Goal: Task Accomplishment & Management: Use online tool/utility

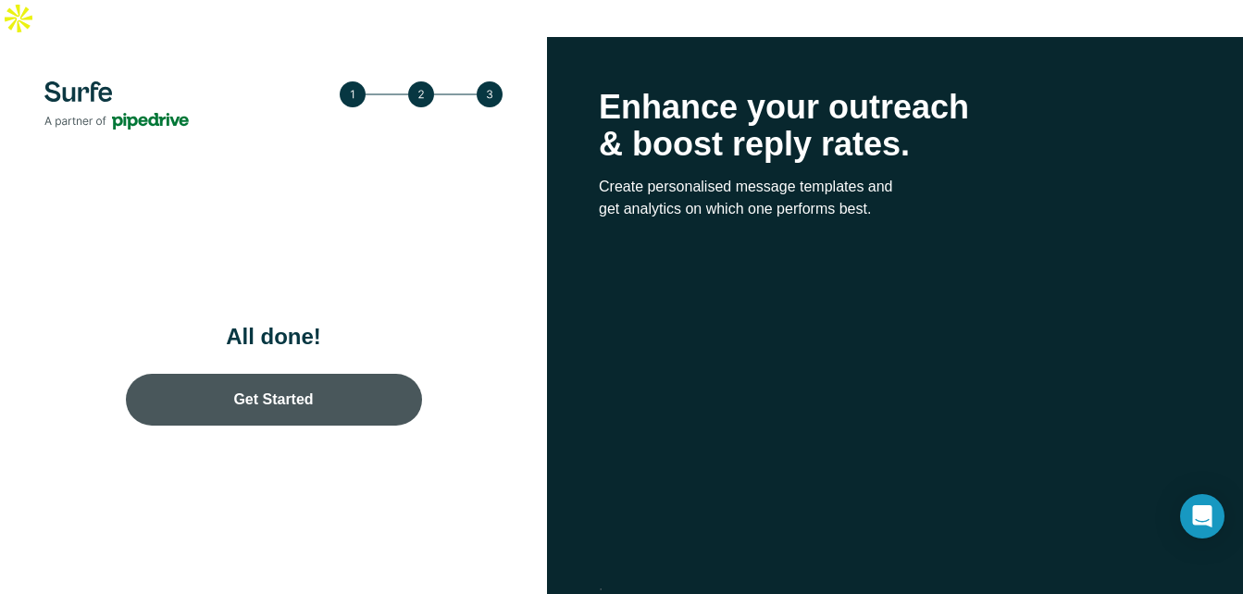
click at [284, 374] on link "Get Started" at bounding box center [274, 400] width 296 height 52
